Goal: Complete application form

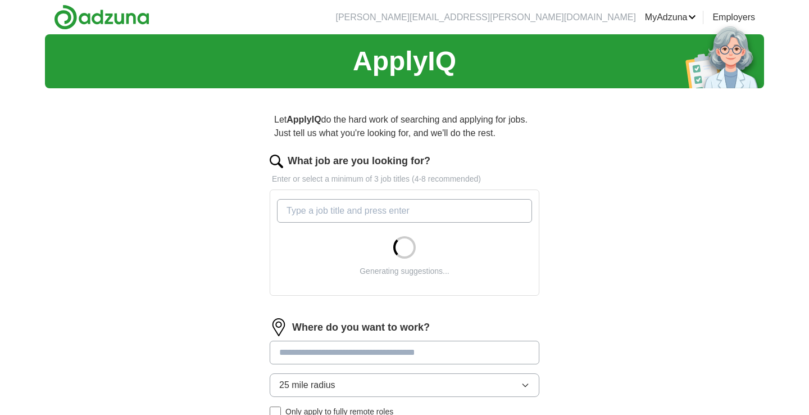
click at [330, 210] on input "What job are you looking for?" at bounding box center [404, 211] width 255 height 24
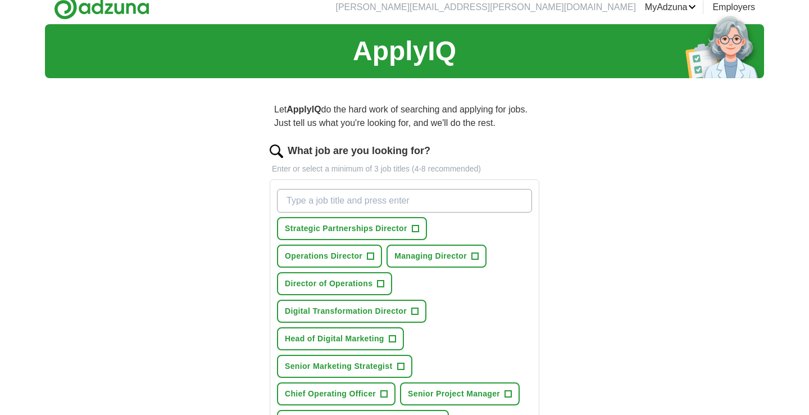
scroll to position [17, 0]
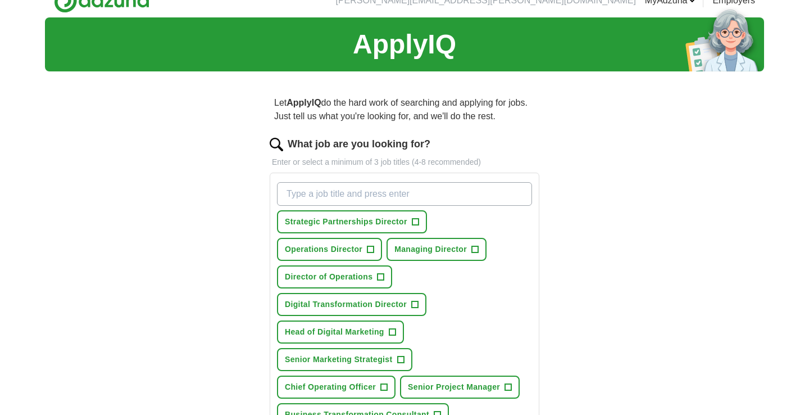
click at [478, 248] on span "+" at bounding box center [474, 249] width 7 height 9
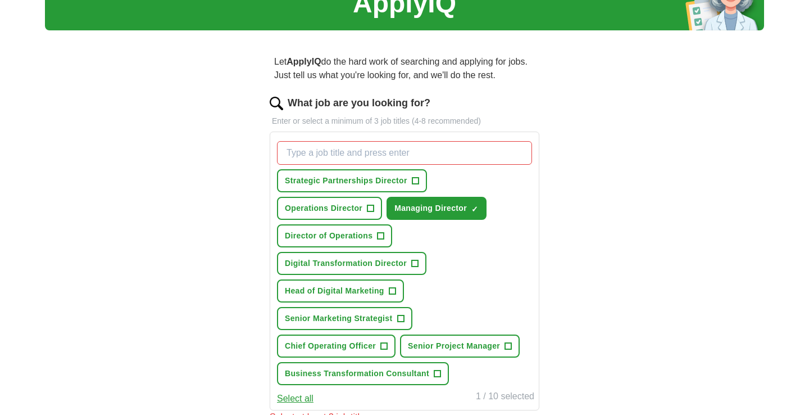
scroll to position [70, 0]
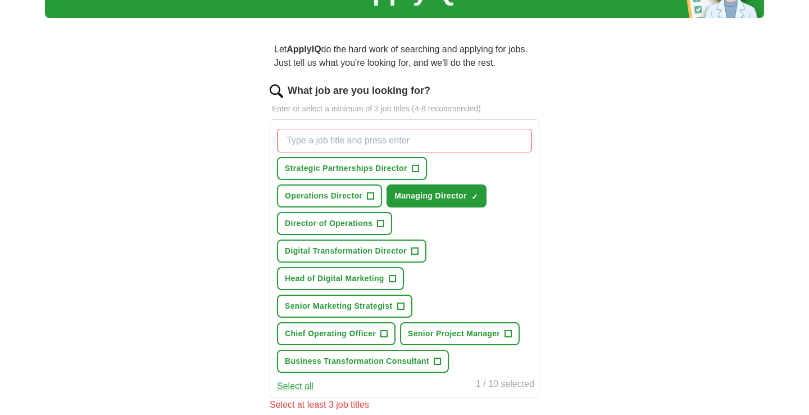
click at [387, 334] on span "+" at bounding box center [384, 333] width 7 height 9
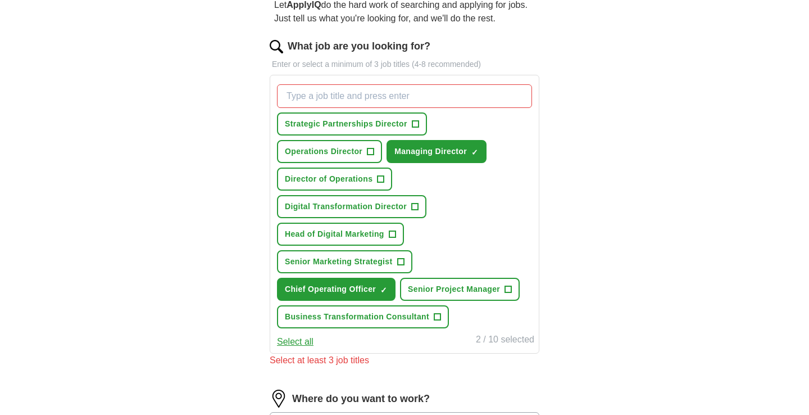
scroll to position [134, 0]
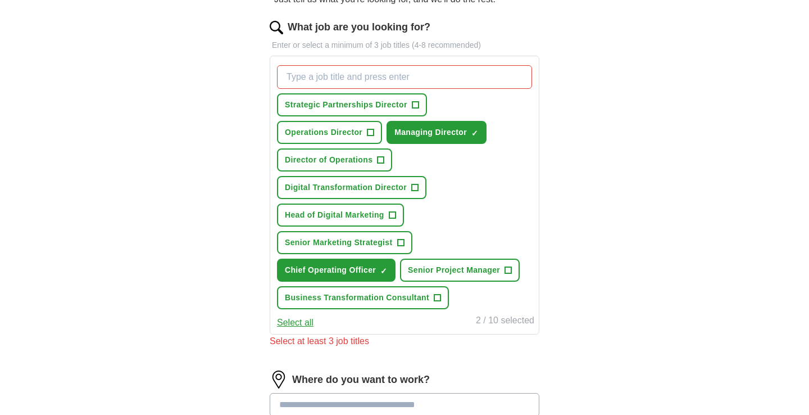
click at [439, 301] on span "+" at bounding box center [437, 297] width 7 height 9
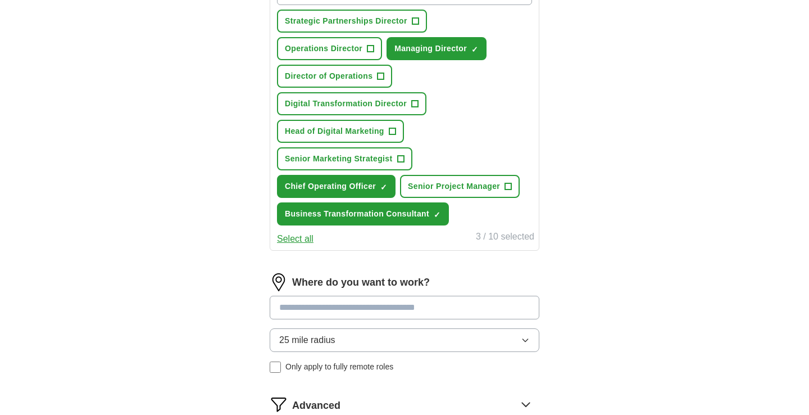
scroll to position [220, 0]
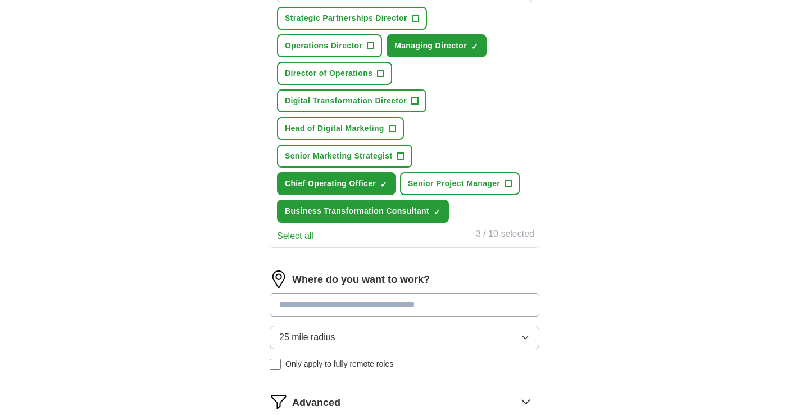
click at [397, 305] on input at bounding box center [405, 305] width 270 height 24
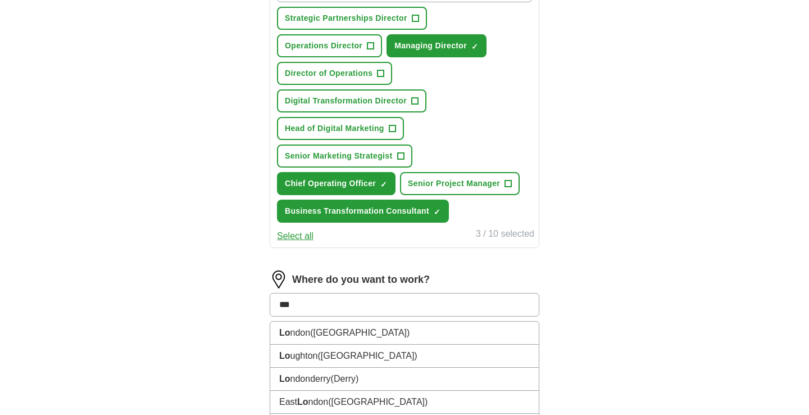
type input "****"
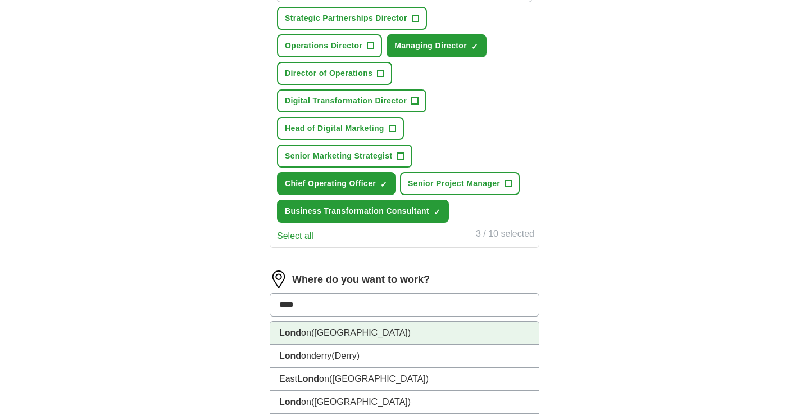
click at [406, 323] on li "Lond on ([GEOGRAPHIC_DATA])" at bounding box center [404, 332] width 269 height 23
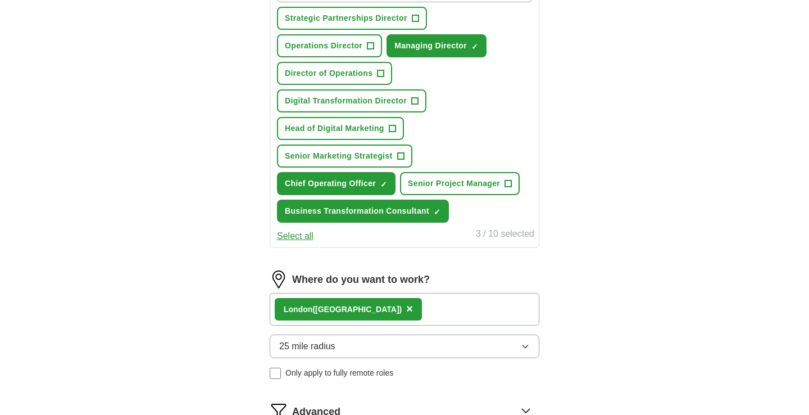
click at [525, 345] on icon "button" at bounding box center [525, 346] width 9 height 9
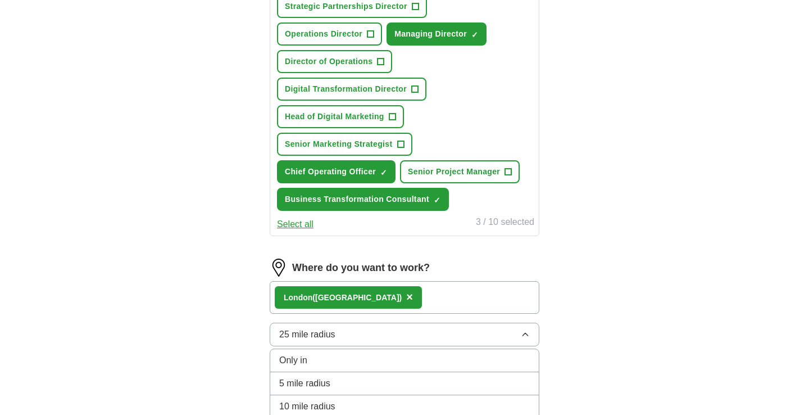
scroll to position [243, 0]
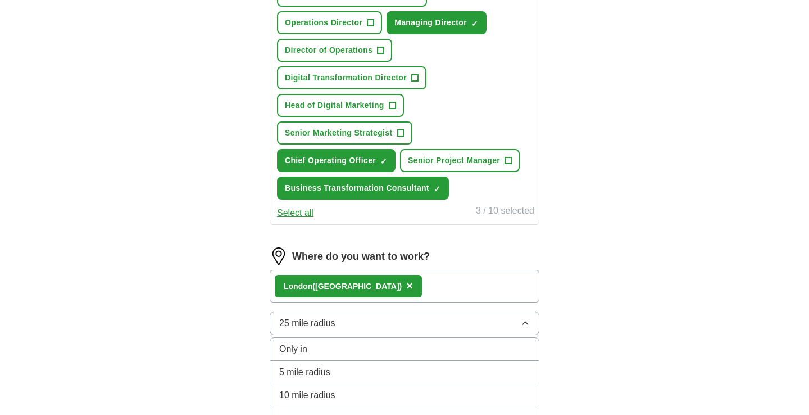
click at [487, 390] on div "10 mile radius" at bounding box center [404, 394] width 251 height 13
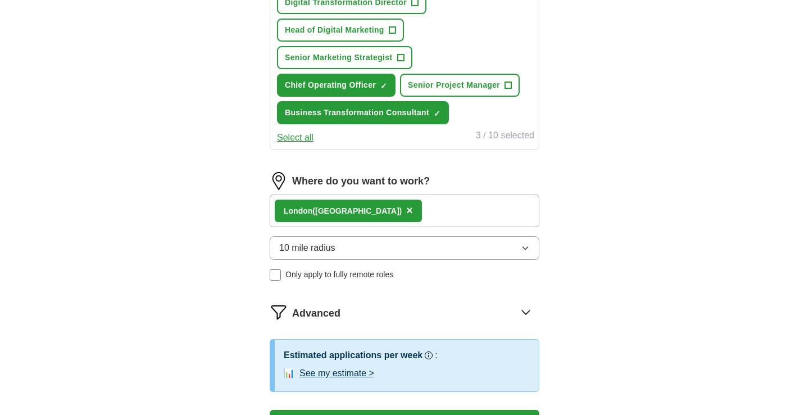
scroll to position [357, 0]
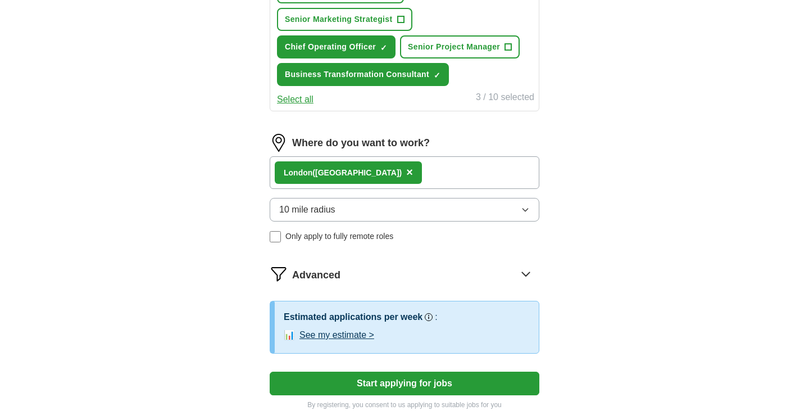
click at [397, 278] on div "Advanced" at bounding box center [415, 274] width 247 height 18
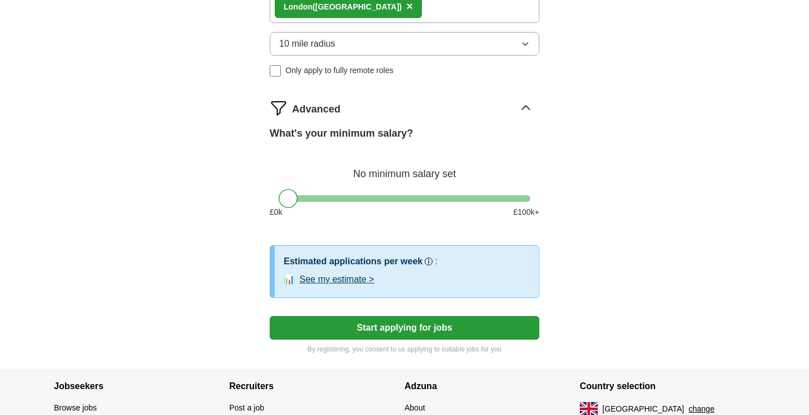
scroll to position [531, 0]
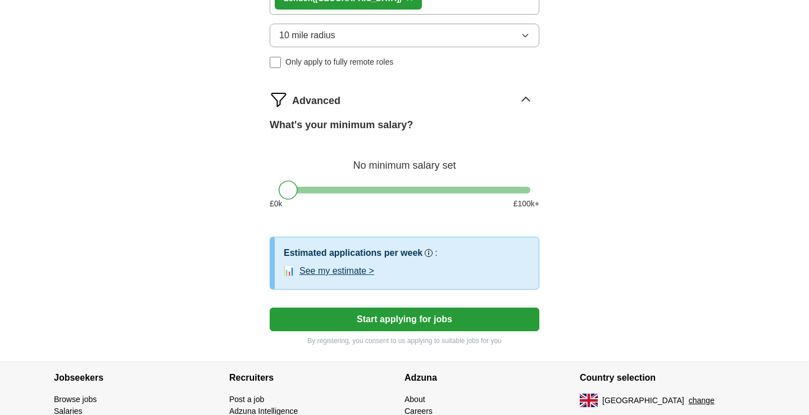
click at [362, 273] on button "See my estimate >" at bounding box center [336, 270] width 75 height 13
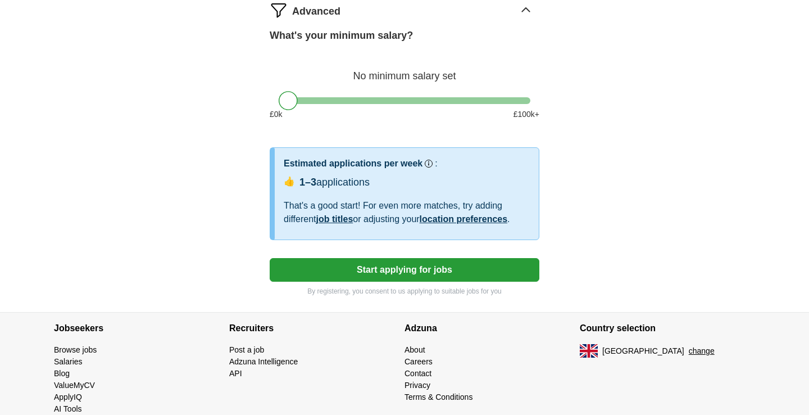
scroll to position [621, 0]
click at [440, 273] on button "Start applying for jobs" at bounding box center [405, 269] width 270 height 24
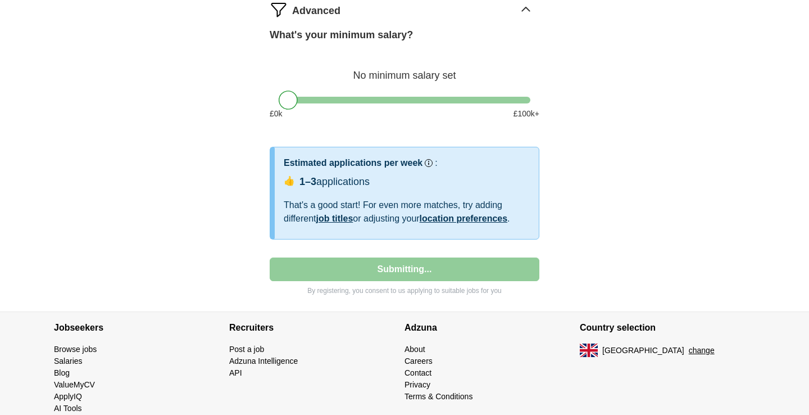
select select "**"
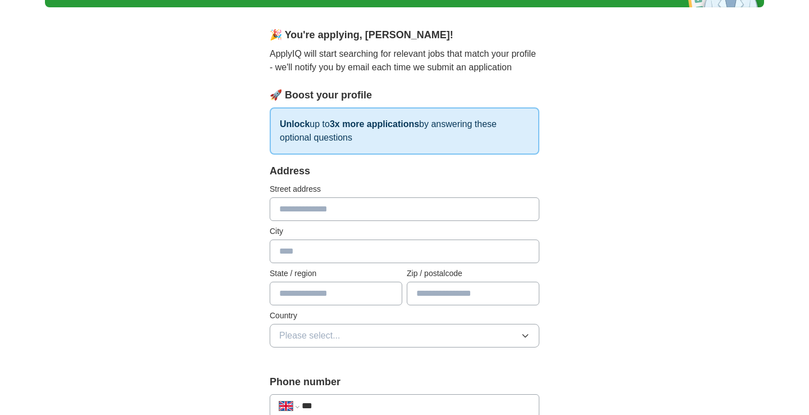
scroll to position [0, 0]
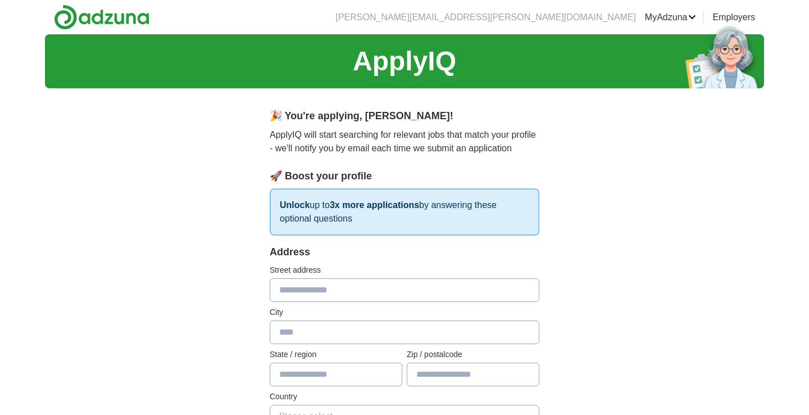
click at [316, 291] on input "text" at bounding box center [405, 290] width 270 height 24
type input "**********"
drag, startPoint x: 316, startPoint y: 291, endPoint x: 299, endPoint y: 325, distance: 38.2
click at [299, 325] on input "text" at bounding box center [405, 332] width 270 height 24
type input "*********"
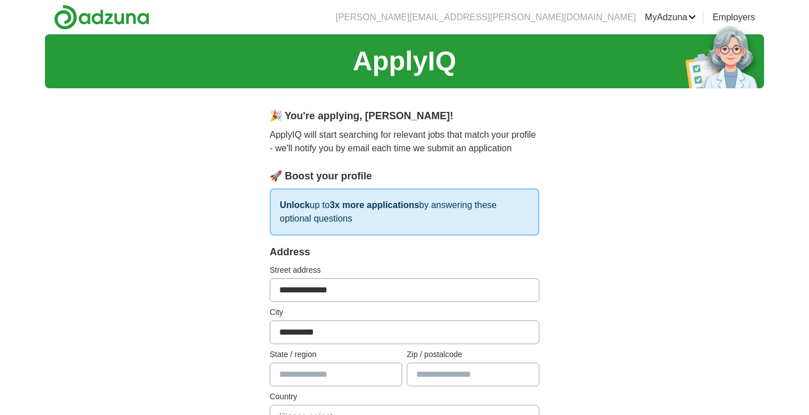
click at [299, 376] on input "text" at bounding box center [336, 374] width 133 height 24
type input "******"
click at [431, 378] on input "text" at bounding box center [473, 374] width 133 height 24
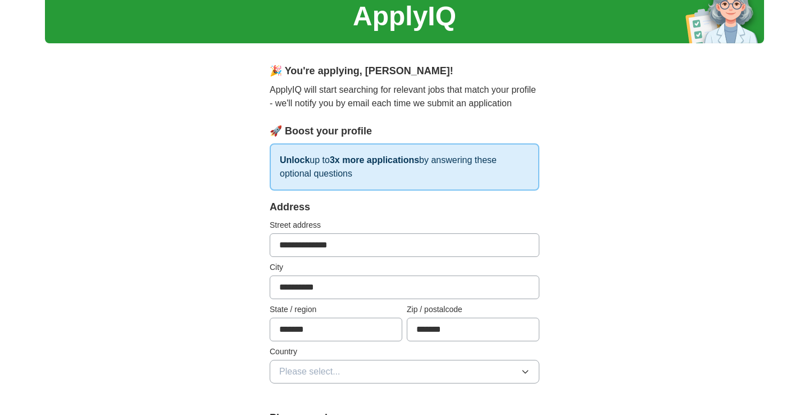
scroll to position [63, 0]
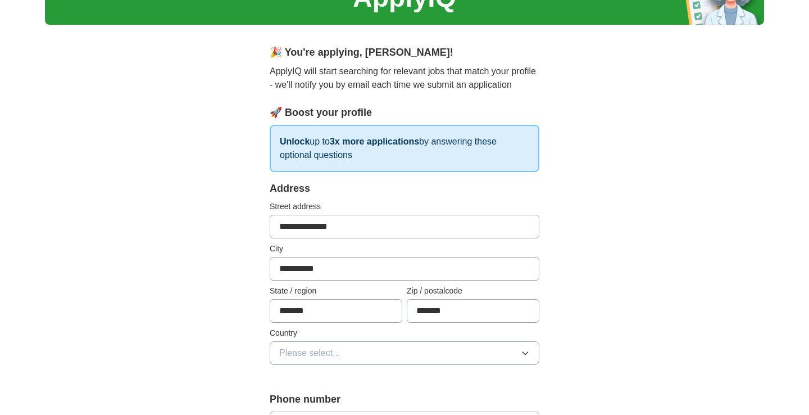
type input "*******"
click at [399, 357] on button "Please select..." at bounding box center [405, 353] width 270 height 24
click at [390, 375] on div "[GEOGRAPHIC_DATA]" at bounding box center [404, 378] width 251 height 13
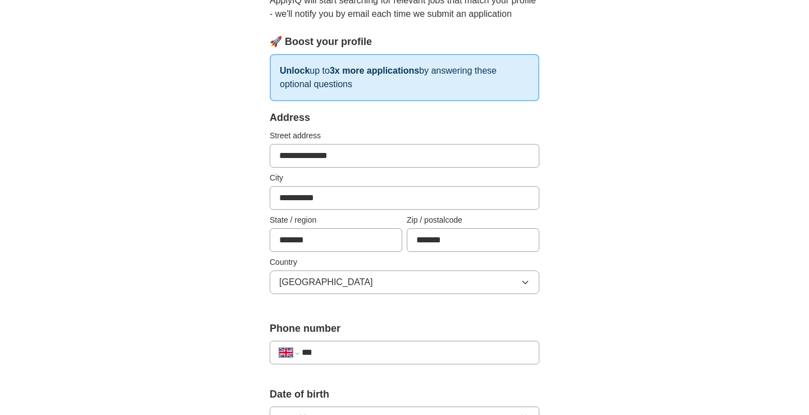
scroll to position [161, 0]
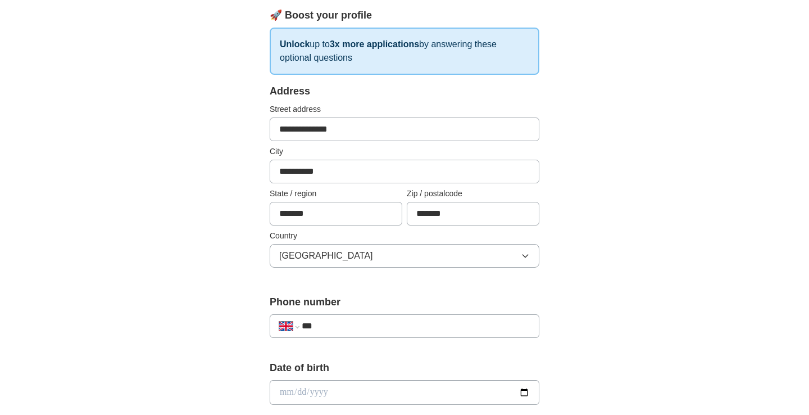
click at [378, 331] on input "***" at bounding box center [416, 325] width 228 height 13
type input "**********"
click at [355, 397] on input "date" at bounding box center [405, 392] width 270 height 25
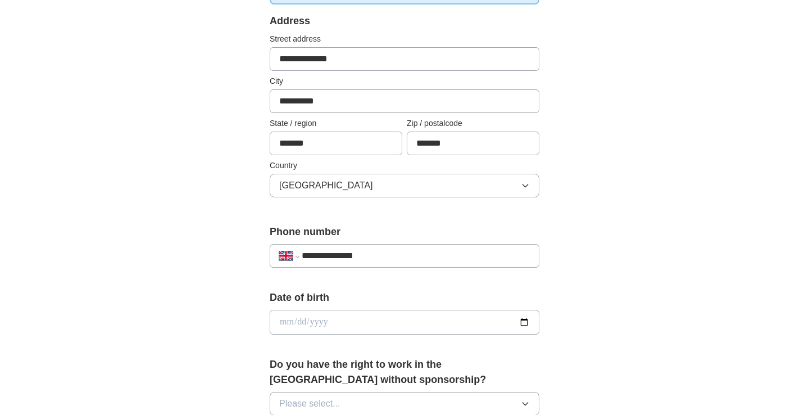
scroll to position [253, 0]
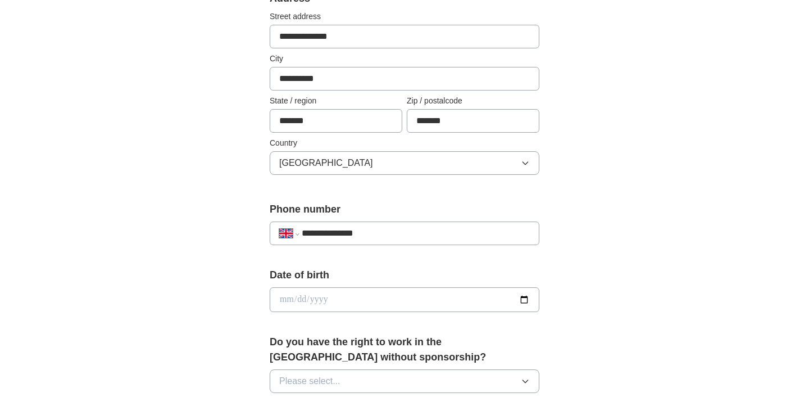
click at [304, 302] on input "date" at bounding box center [405, 299] width 270 height 25
click at [303, 301] on input "date" at bounding box center [405, 299] width 270 height 25
click at [316, 299] on input "date" at bounding box center [405, 299] width 270 height 25
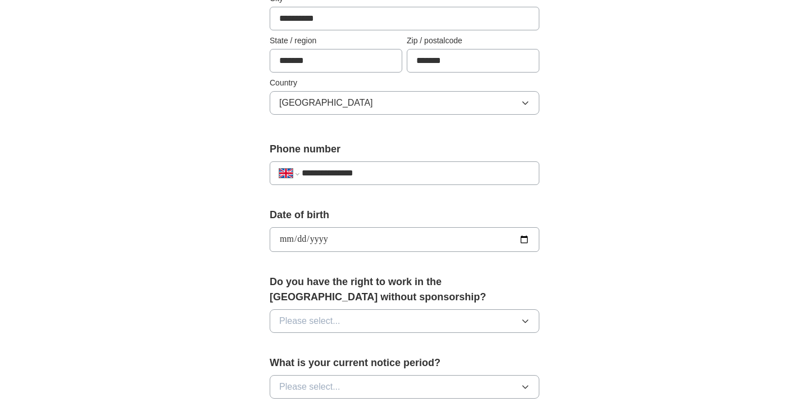
scroll to position [334, 0]
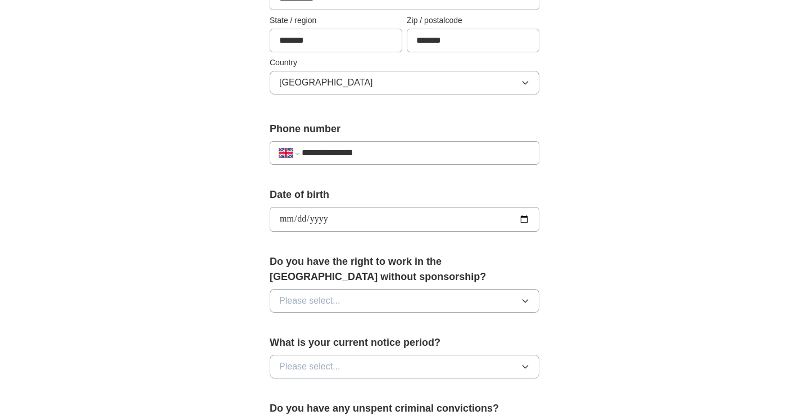
type input "**********"
click at [405, 302] on button "Please select..." at bounding box center [405, 301] width 270 height 24
click at [371, 352] on div "No" at bounding box center [404, 349] width 251 height 13
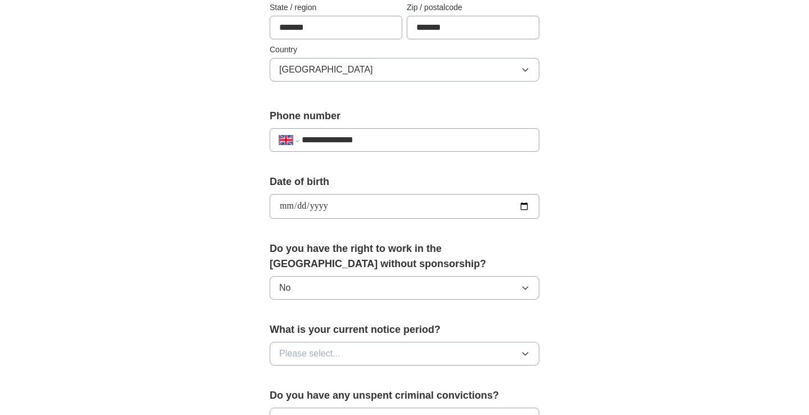
scroll to position [367, 0]
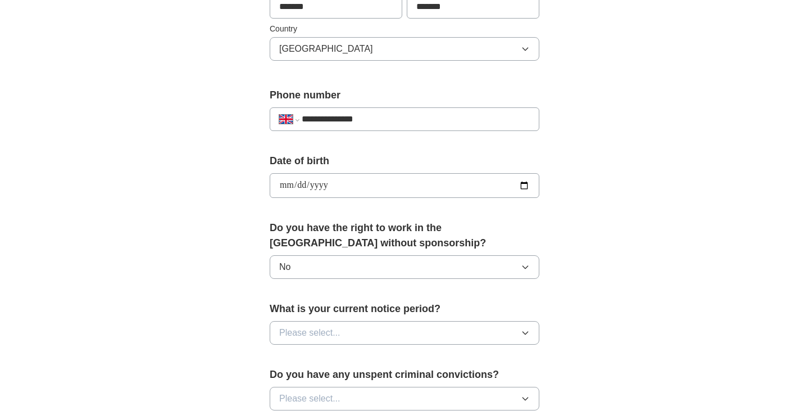
click at [372, 338] on button "Please select..." at bounding box center [405, 333] width 270 height 24
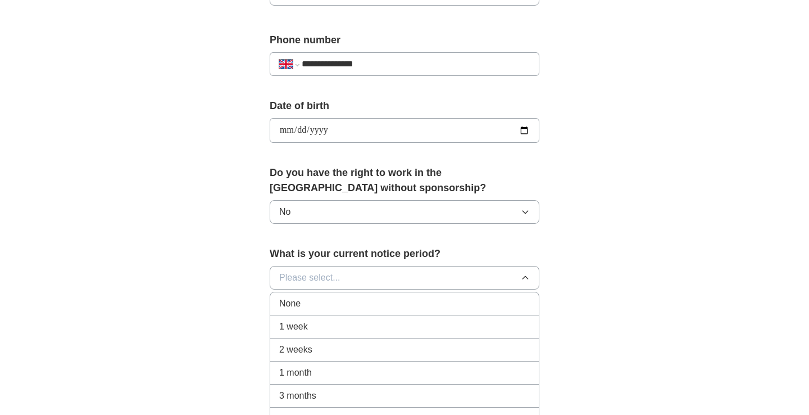
scroll to position [424, 0]
click at [351, 378] on div "1 month" at bounding box center [404, 371] width 251 height 13
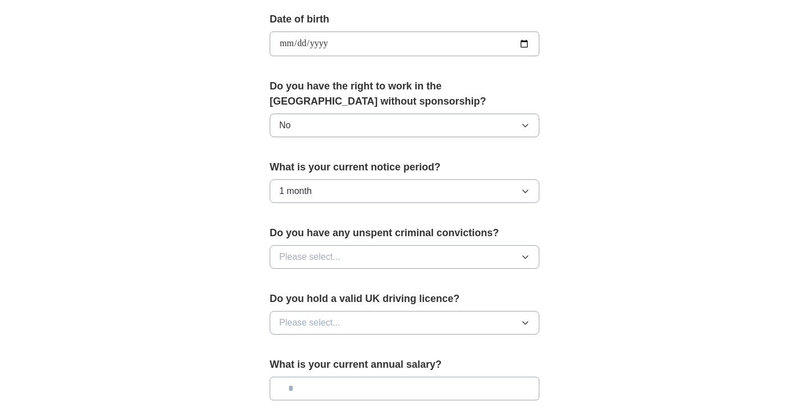
scroll to position [511, 0]
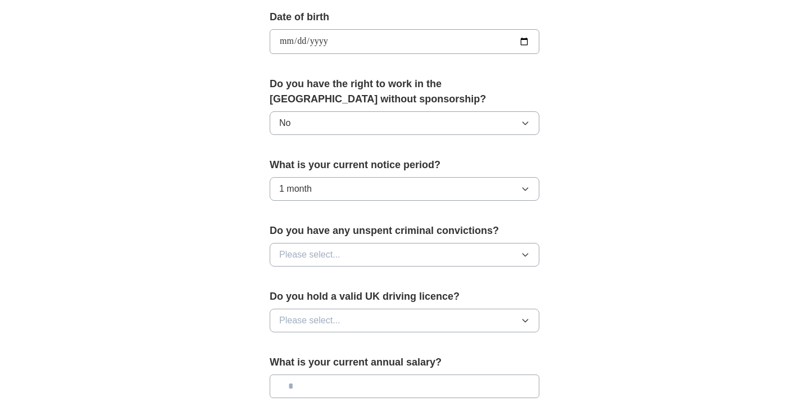
click at [362, 260] on button "Please select..." at bounding box center [405, 255] width 270 height 24
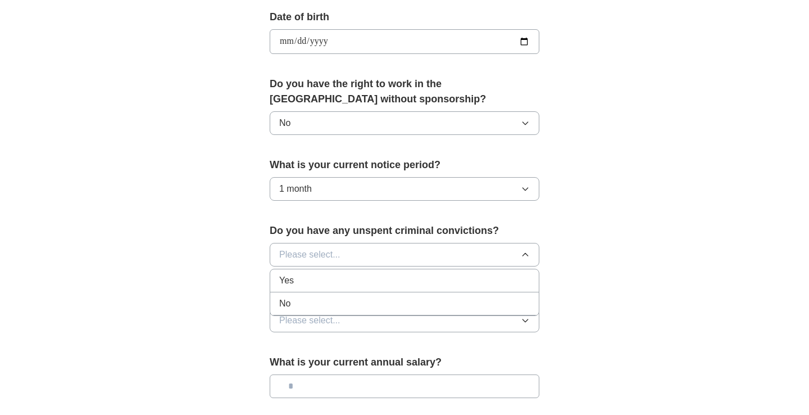
click at [344, 308] on div "No" at bounding box center [404, 303] width 251 height 13
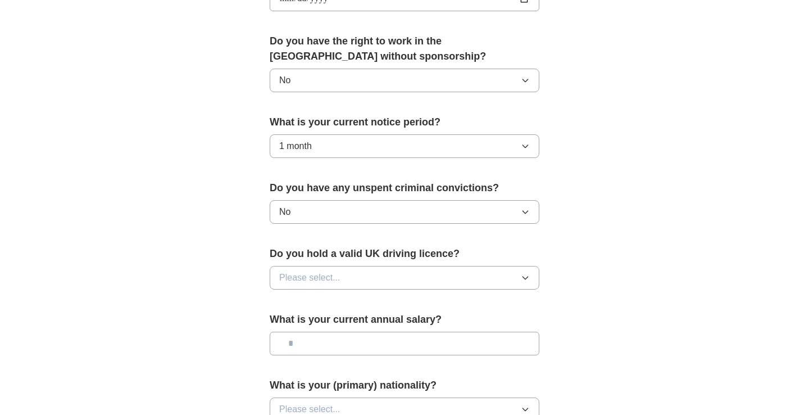
scroll to position [574, 0]
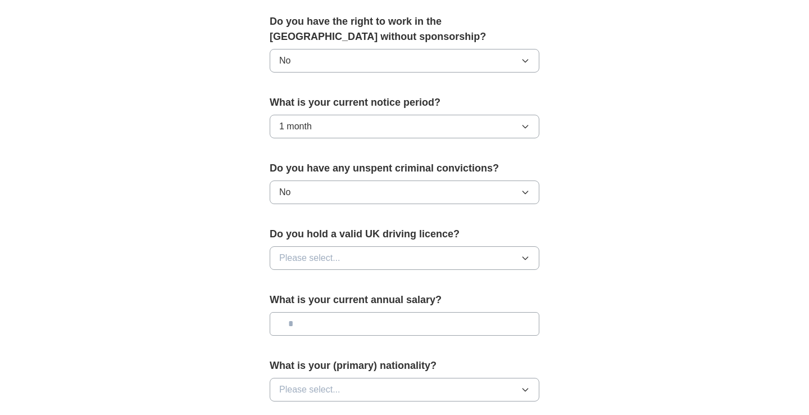
click at [349, 262] on button "Please select..." at bounding box center [405, 258] width 270 height 24
click at [342, 285] on div "Yes" at bounding box center [404, 283] width 251 height 13
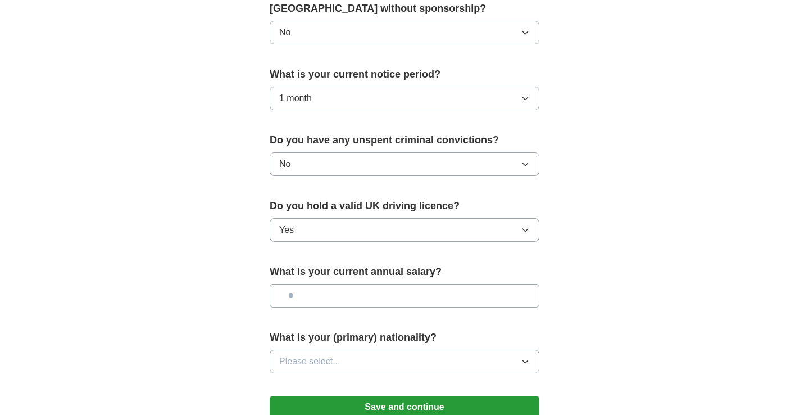
scroll to position [613, 0]
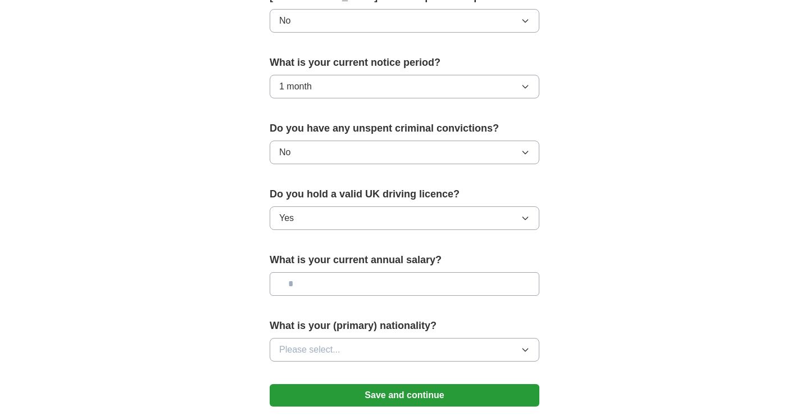
click at [338, 282] on input "text" at bounding box center [405, 284] width 270 height 24
type input "********"
click at [360, 350] on button "Please select..." at bounding box center [405, 350] width 270 height 24
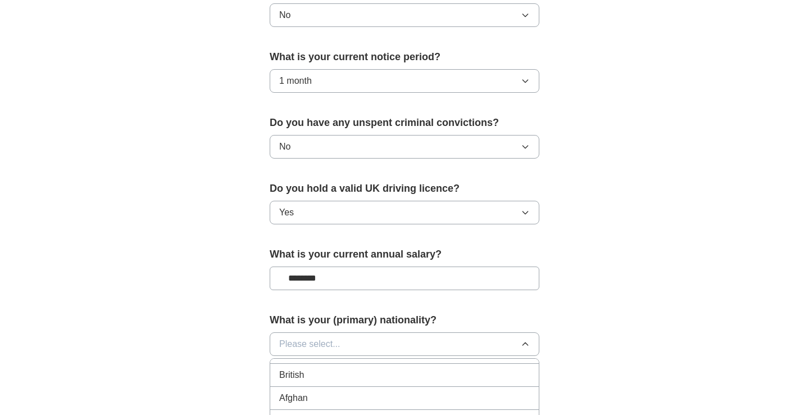
scroll to position [17, 0]
click at [468, 381] on div "British" at bounding box center [404, 375] width 251 height 13
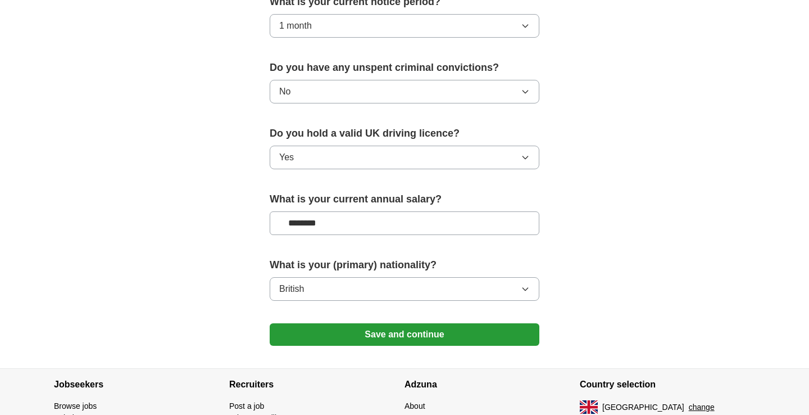
scroll to position [681, 0]
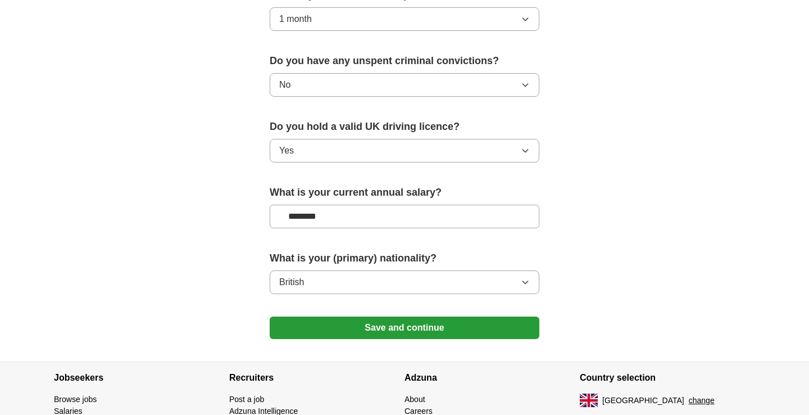
click at [455, 334] on button "Save and continue" at bounding box center [405, 327] width 270 height 22
